Goal: Use online tool/utility: Utilize a website feature to perform a specific function

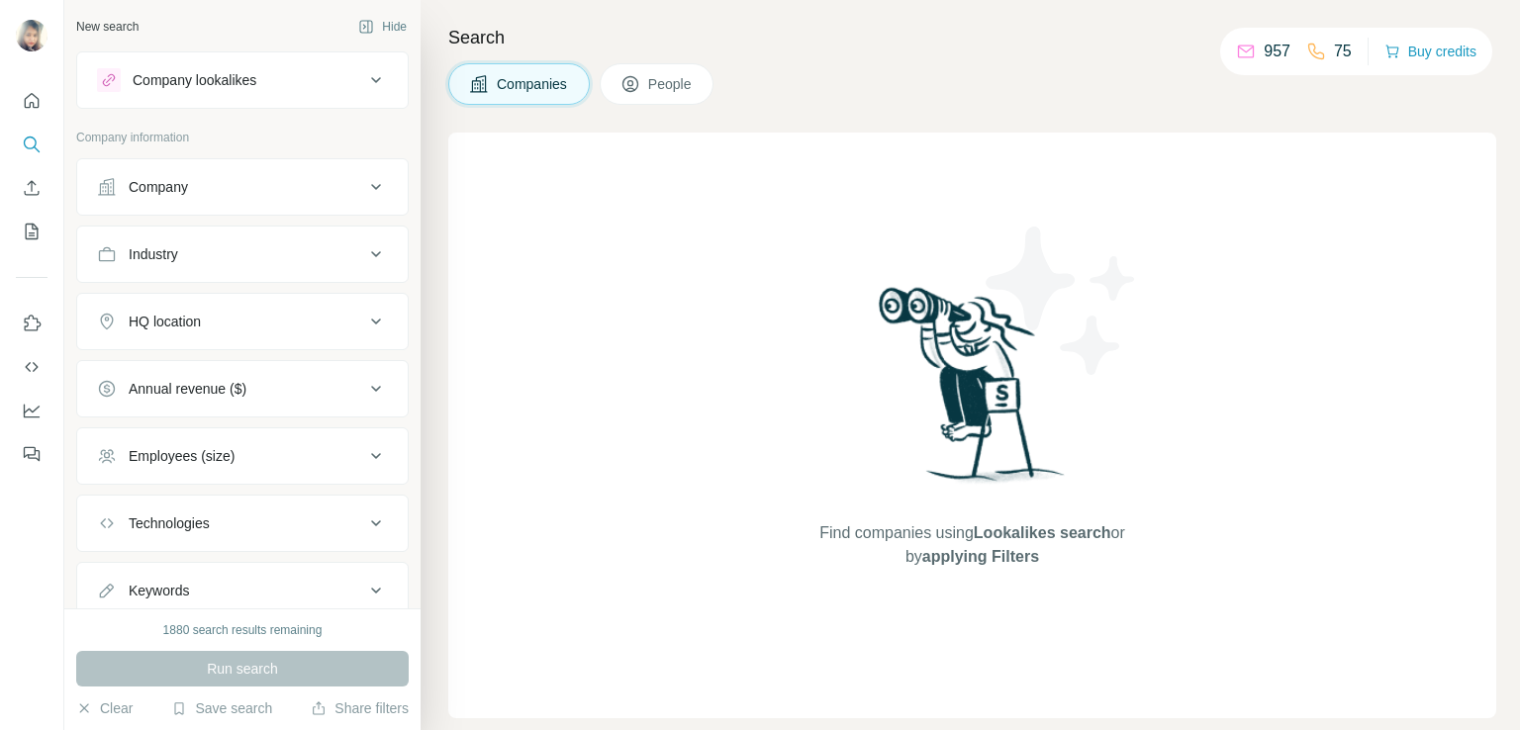
click at [202, 183] on div "Company" at bounding box center [230, 187] width 267 height 20
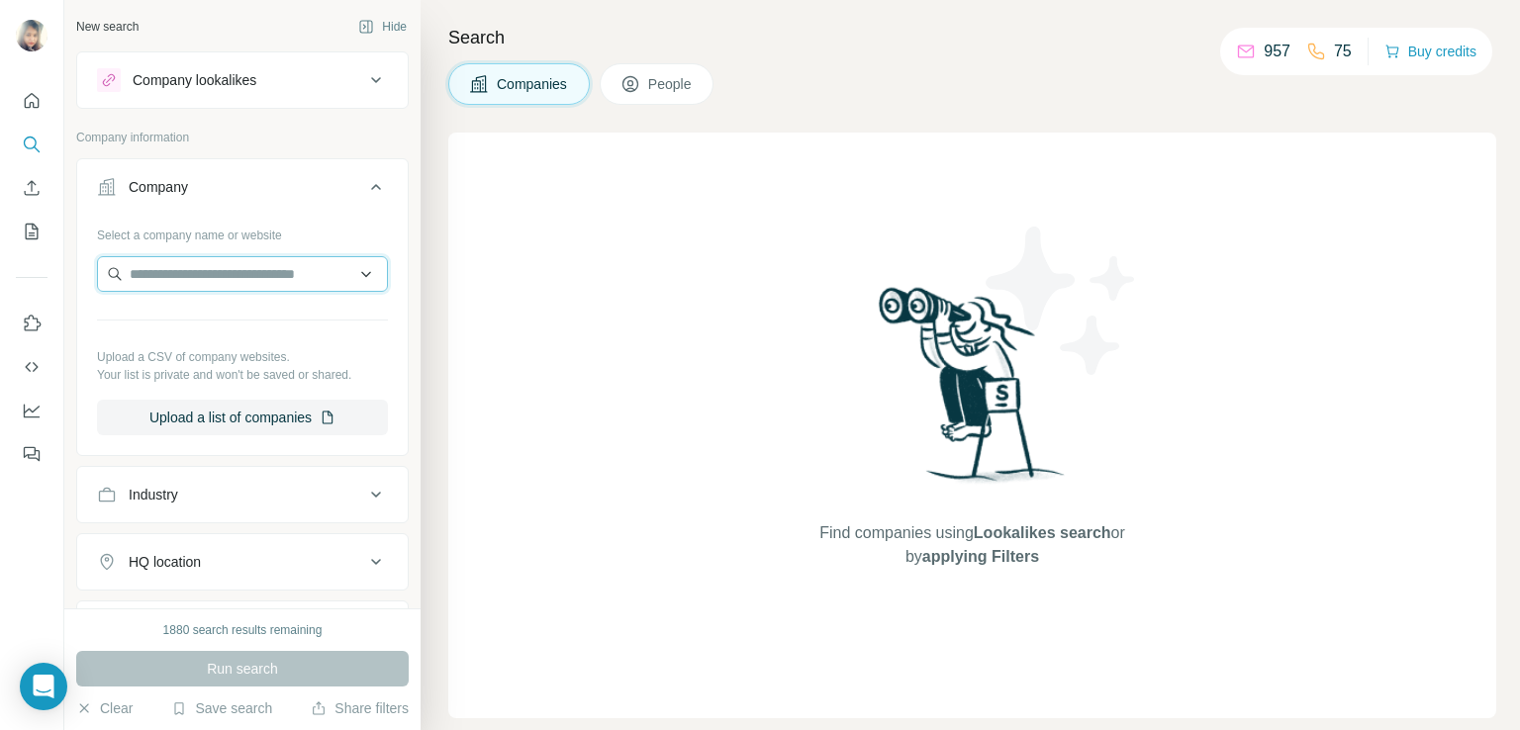
click at [178, 274] on input "text" at bounding box center [242, 274] width 291 height 36
type input "**********"
click at [250, 319] on div "Type to search" at bounding box center [235, 320] width 266 height 40
click at [241, 274] on input "text" at bounding box center [242, 274] width 291 height 36
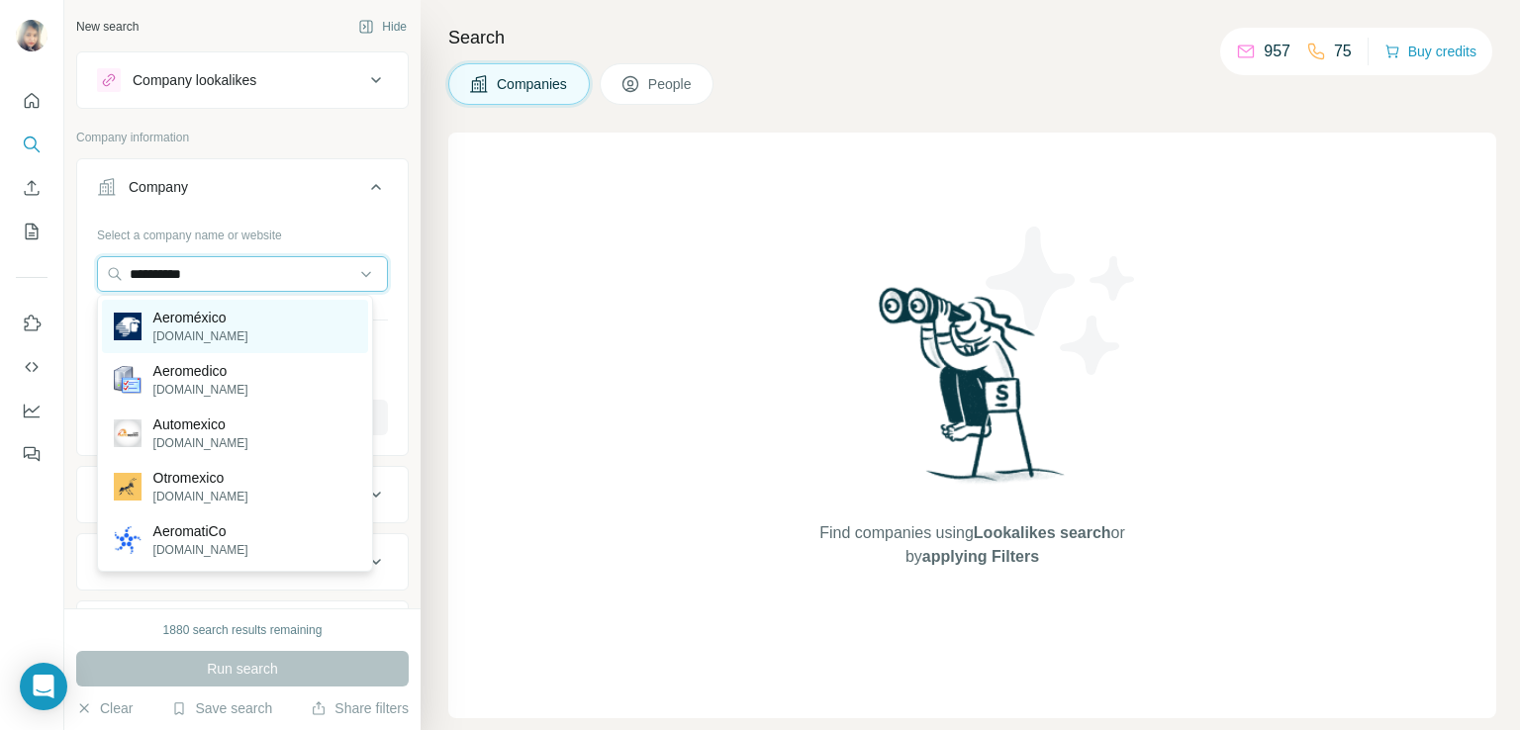
type input "**********"
click at [219, 332] on p "[DOMAIN_NAME]" at bounding box center [200, 337] width 95 height 18
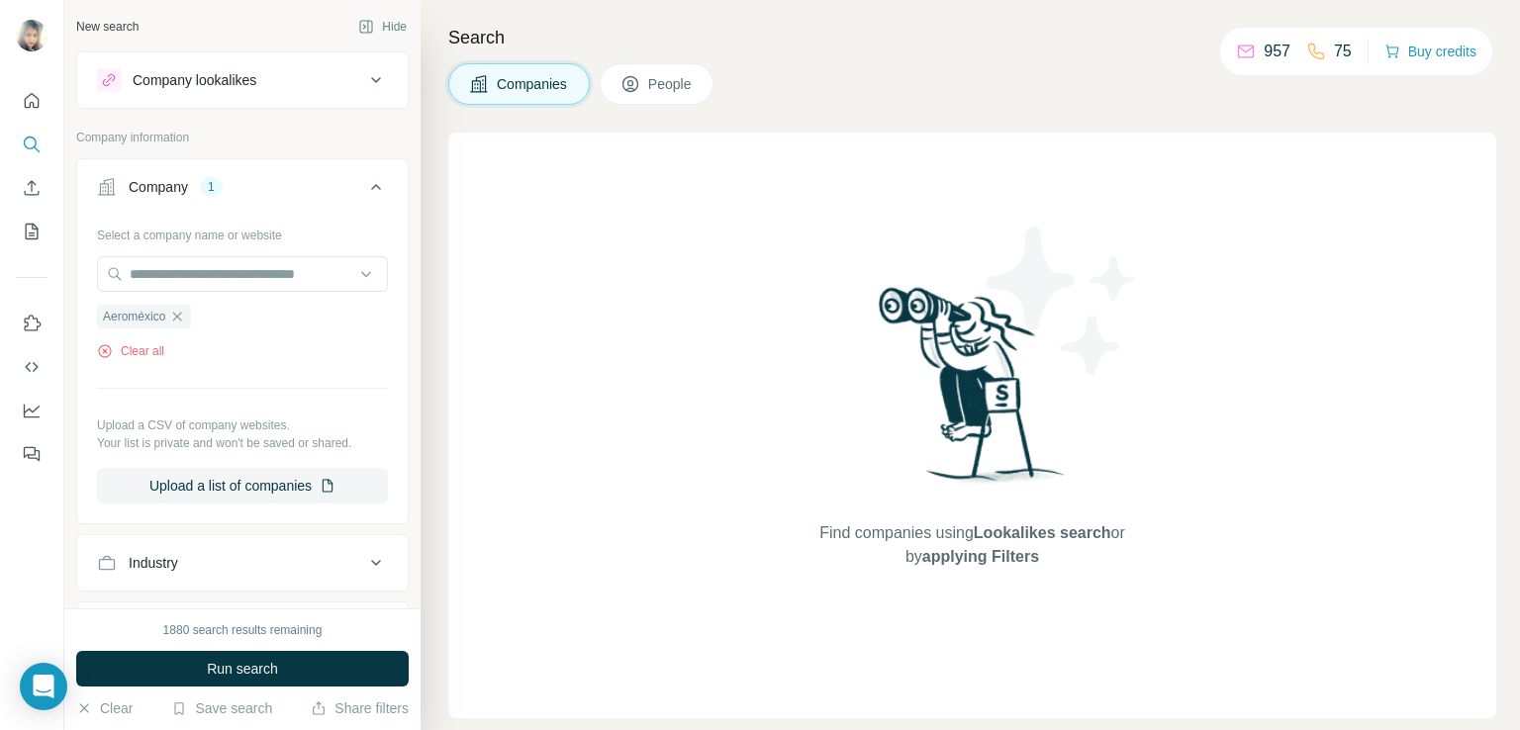
click at [656, 86] on span "People" at bounding box center [671, 84] width 46 height 20
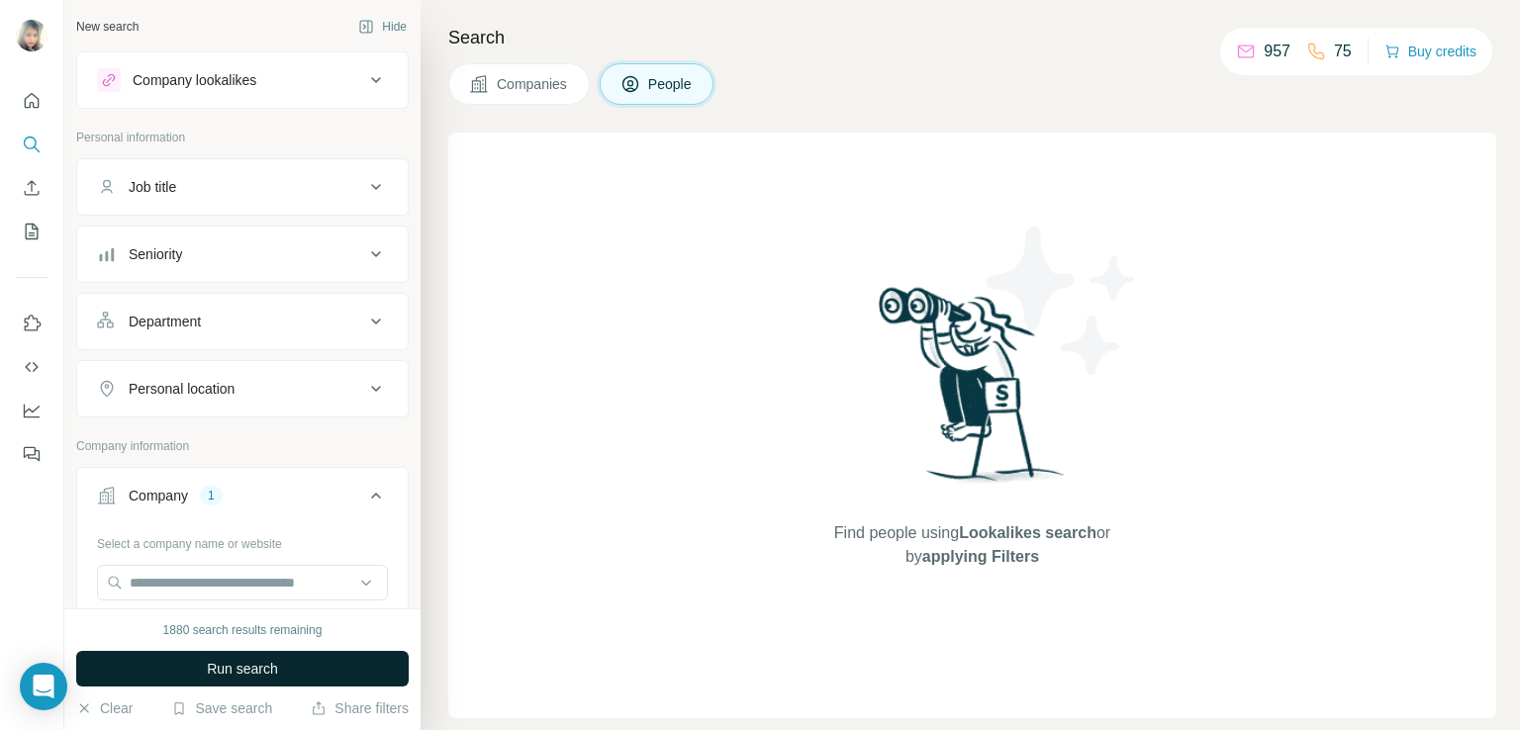
click at [215, 670] on span "Run search" at bounding box center [242, 669] width 71 height 20
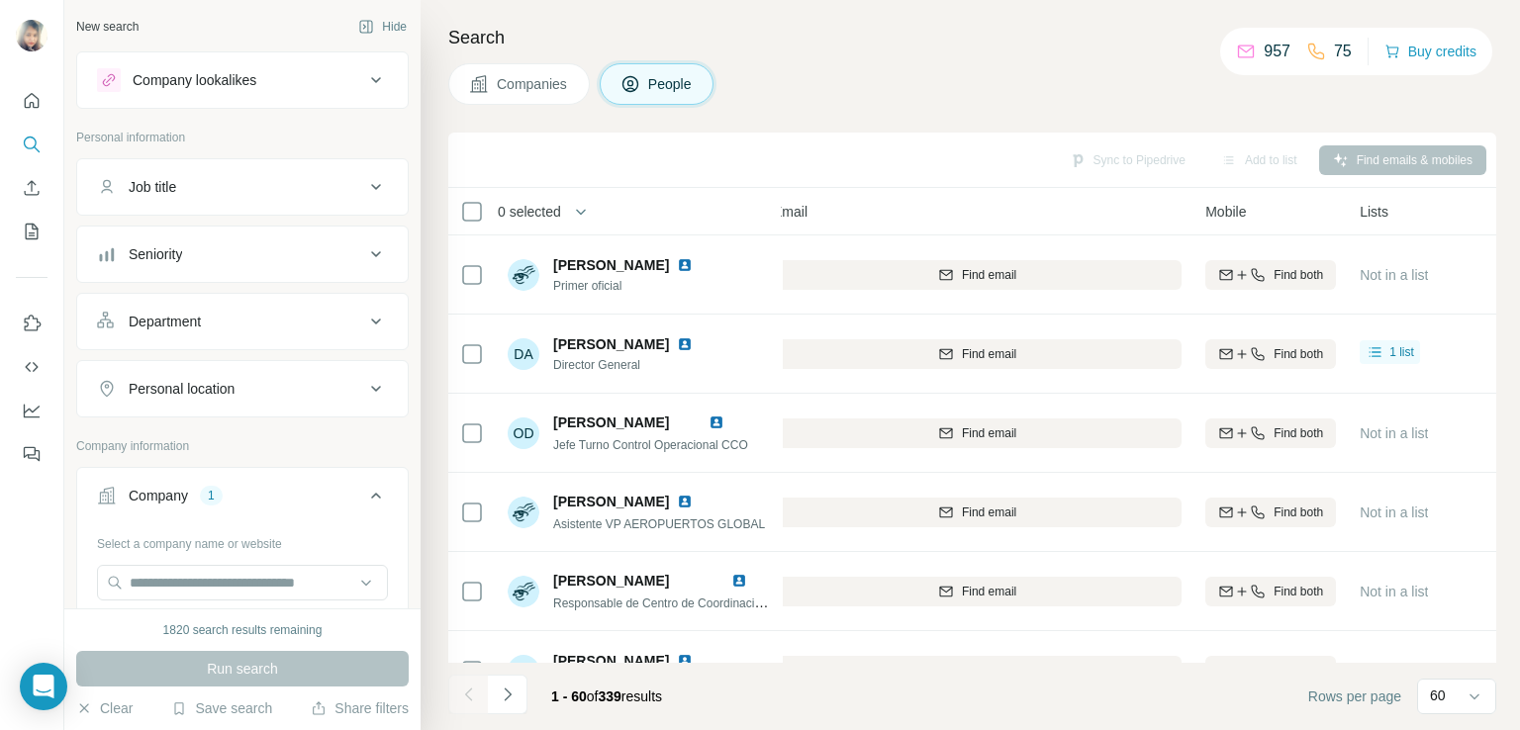
scroll to position [0, 275]
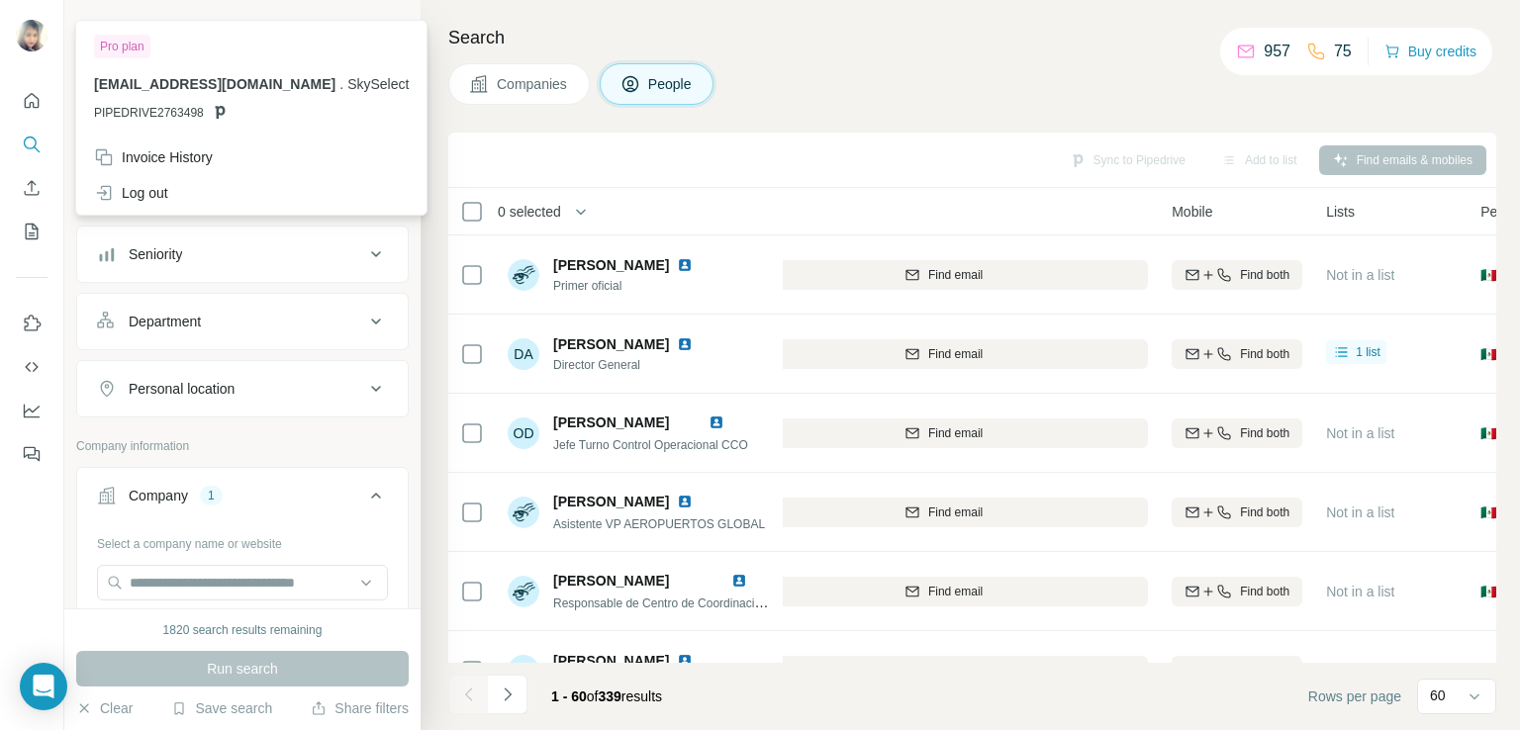
click at [22, 34] on img at bounding box center [32, 36] width 32 height 32
click at [830, 51] on div "Search Companies People Sync to Pipedrive Add to list Find emails & mobiles 0 s…" at bounding box center [970, 365] width 1099 height 730
click at [198, 156] on div "Invoice History" at bounding box center [153, 157] width 119 height 20
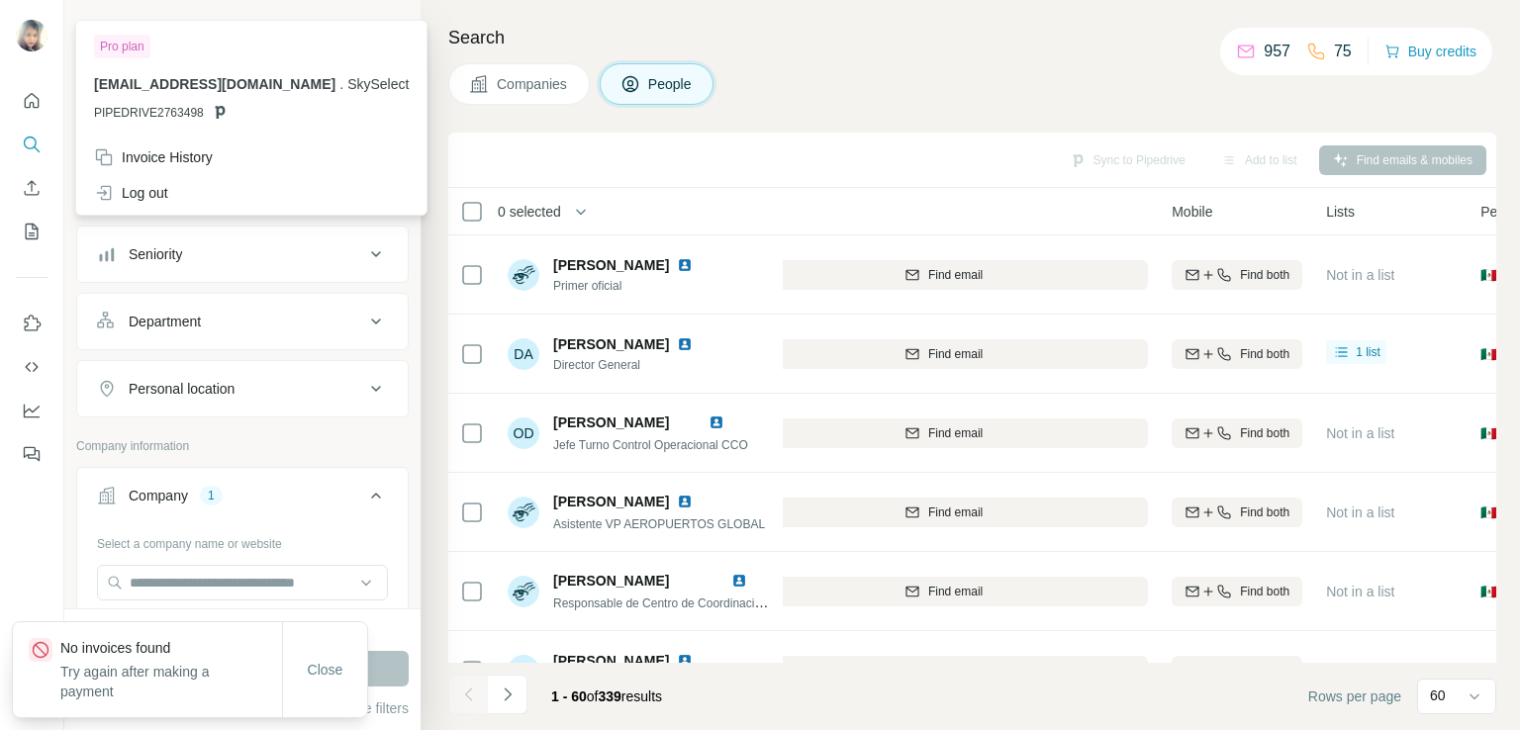
click at [35, 34] on img at bounding box center [32, 36] width 32 height 32
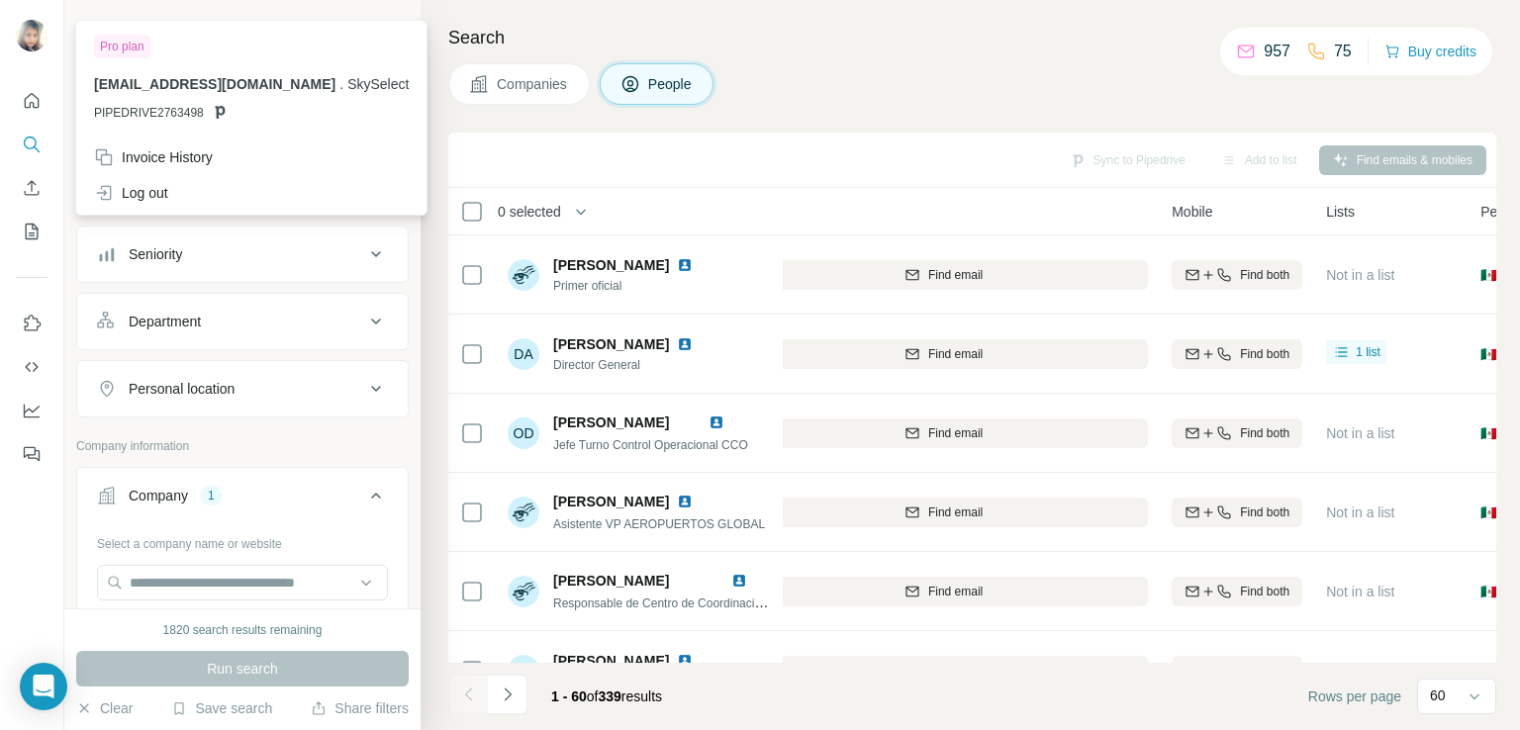
click at [818, 99] on div "Companies People" at bounding box center [972, 84] width 1048 height 42
